Goal: Task Accomplishment & Management: Manage account settings

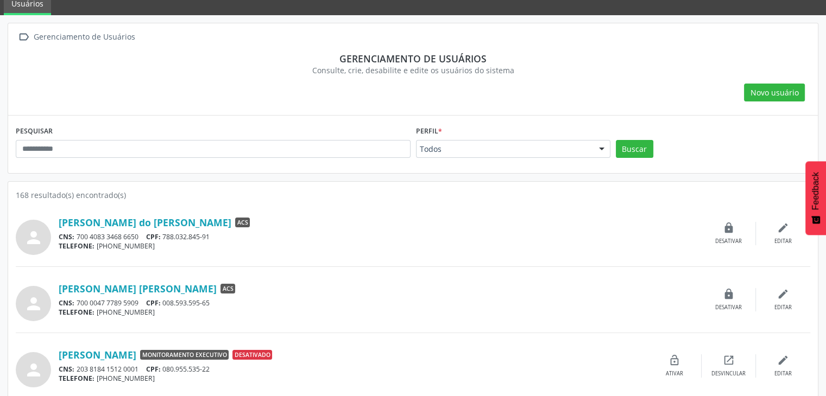
scroll to position [109, 0]
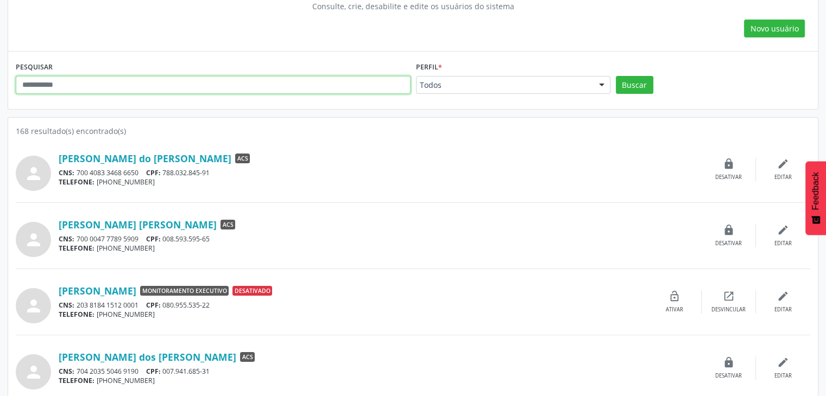
drag, startPoint x: 212, startPoint y: 85, endPoint x: 256, endPoint y: 81, distance: 44.7
click at [212, 85] on input "text" at bounding box center [213, 85] width 395 height 18
click at [116, 86] on input "text" at bounding box center [213, 85] width 395 height 18
click at [615, 76] on button "Buscar" at bounding box center [633, 85] width 37 height 18
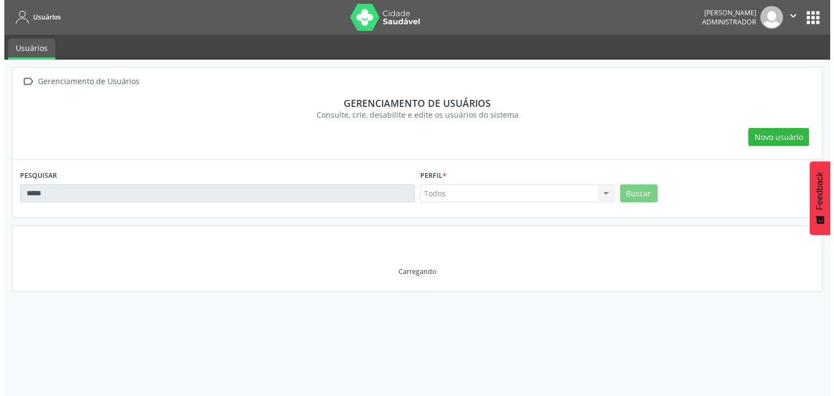
scroll to position [0, 0]
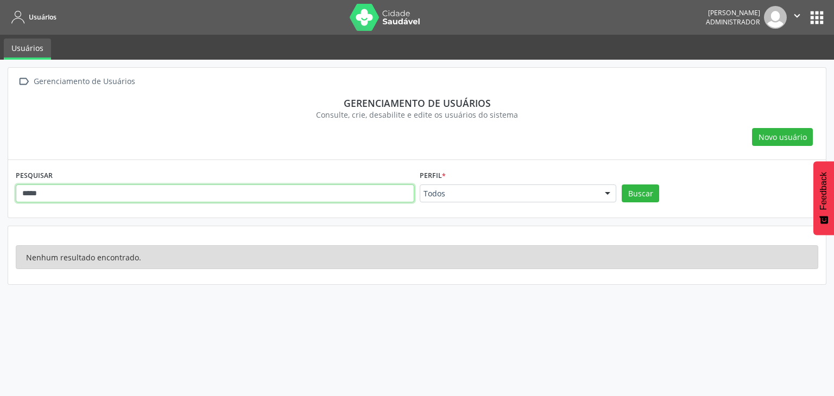
click at [74, 199] on input "*****" at bounding box center [215, 194] width 398 height 18
click at [621, 185] on button "Buscar" at bounding box center [639, 194] width 37 height 18
drag, startPoint x: 62, startPoint y: 198, endPoint x: 5, endPoint y: 203, distance: 57.2
click at [4, 203] on div " Gerenciamento de Usuários Gerenciamento de usuários Consulte, crie, desabilit…" at bounding box center [417, 228] width 834 height 336
click at [621, 185] on button "Buscar" at bounding box center [639, 194] width 37 height 18
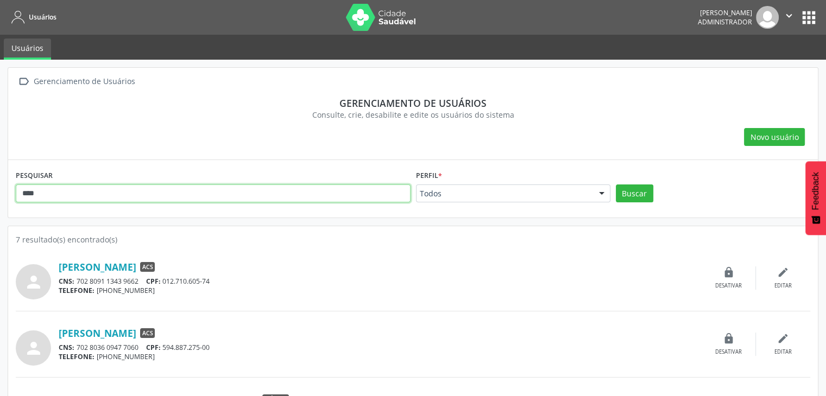
click at [46, 194] on input "****" at bounding box center [213, 194] width 395 height 18
type input "********"
click at [615, 185] on button "Buscar" at bounding box center [633, 194] width 37 height 18
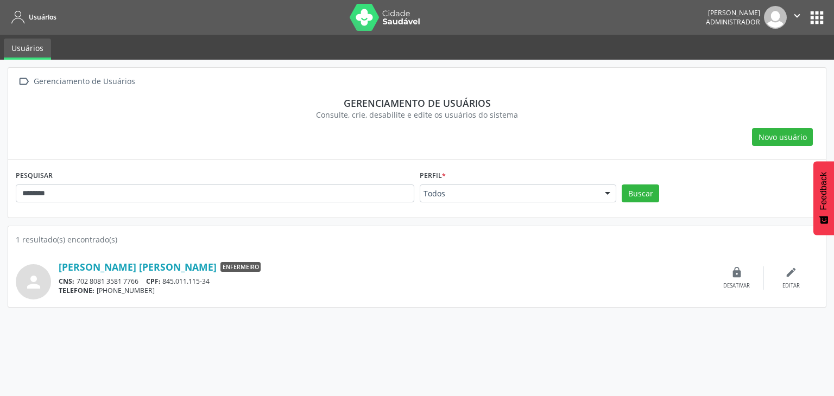
click at [793, 264] on div "person [PERSON_NAME] [PERSON_NAME] Enfermeiro CNS: 702 8081 3581 7766 CPF: 845.…" at bounding box center [417, 278] width 802 height 43
click at [794, 268] on icon "edit" at bounding box center [791, 272] width 12 height 12
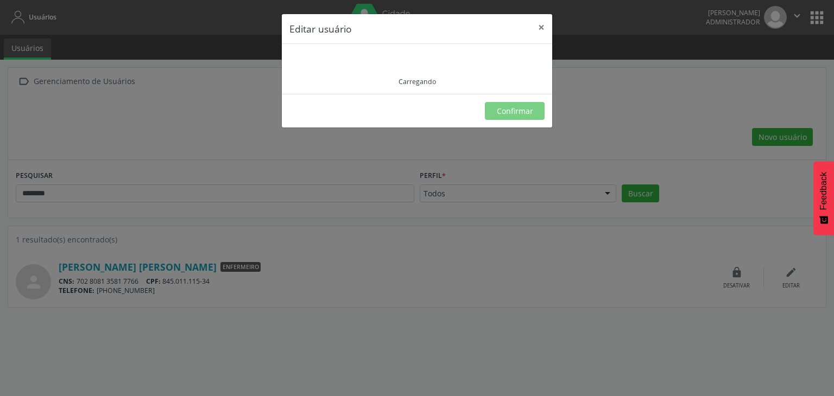
type input "**********"
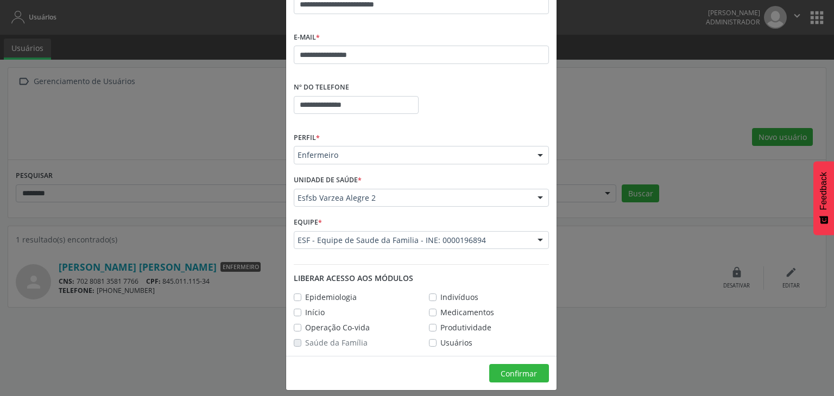
scroll to position [130, 0]
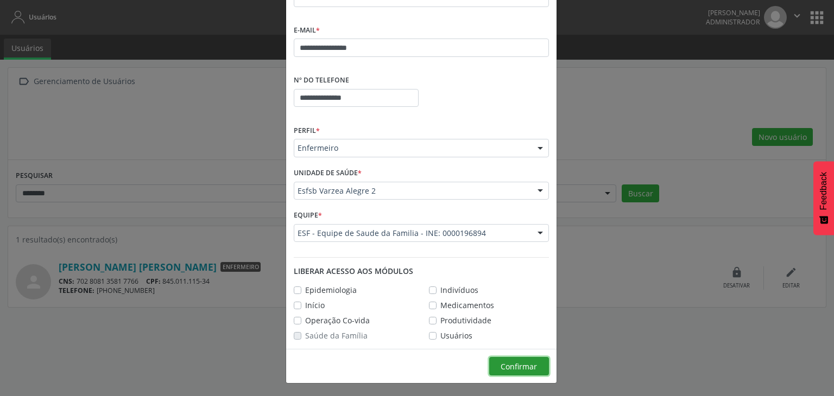
click at [508, 365] on span "Confirmar" at bounding box center [518, 366] width 36 height 10
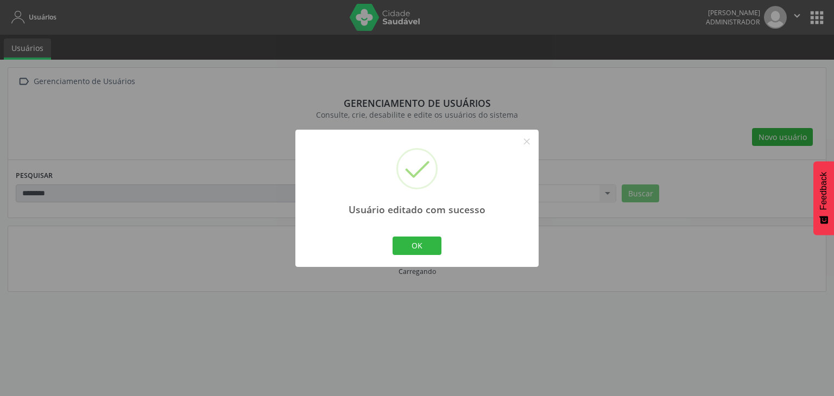
scroll to position [104, 0]
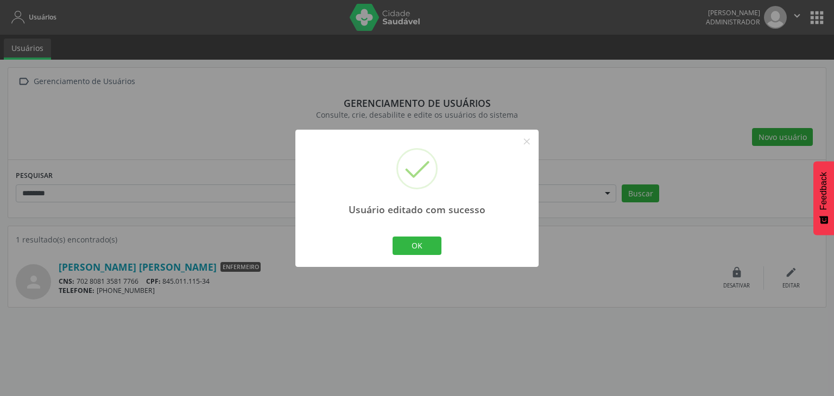
click at [235, 328] on div "Usuário editado com sucesso × OK Cancel" at bounding box center [417, 198] width 834 height 396
